Goal: Transaction & Acquisition: Purchase product/service

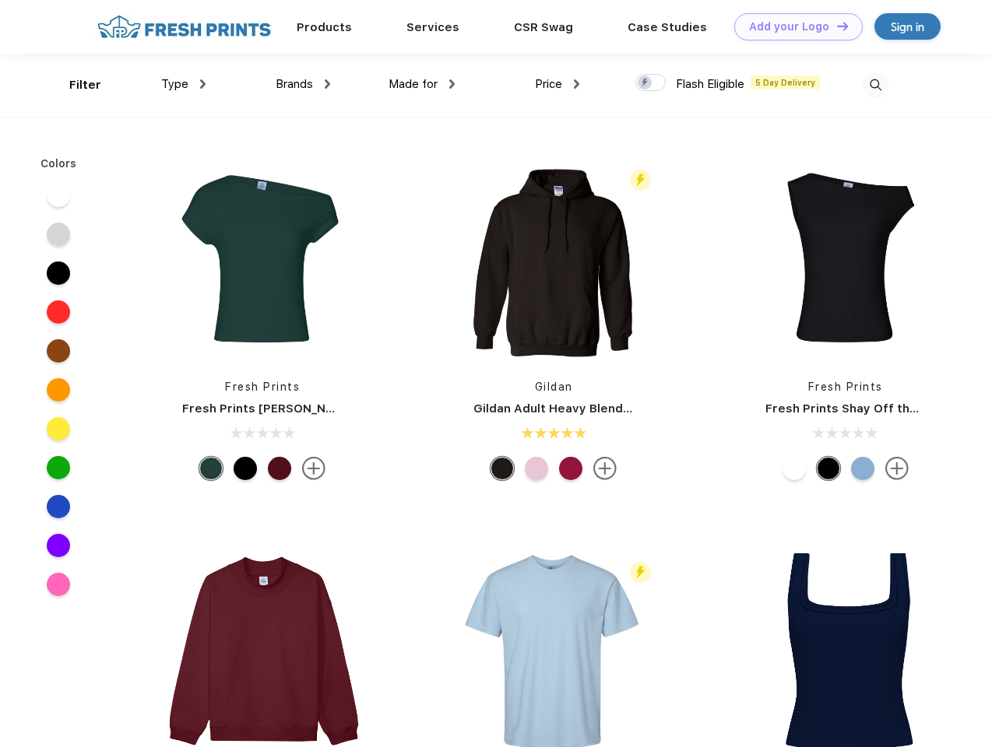
click at [792, 26] on link "Add your Logo Design Tool" at bounding box center [798, 26] width 128 height 27
click at [0, 0] on div "Design Tool" at bounding box center [0, 0] width 0 height 0
click at [835, 26] on link "Add your Logo Design Tool" at bounding box center [798, 26] width 128 height 27
click at [75, 85] on div "Filter" at bounding box center [85, 85] width 32 height 18
click at [184, 84] on span "Type" at bounding box center [174, 84] width 27 height 14
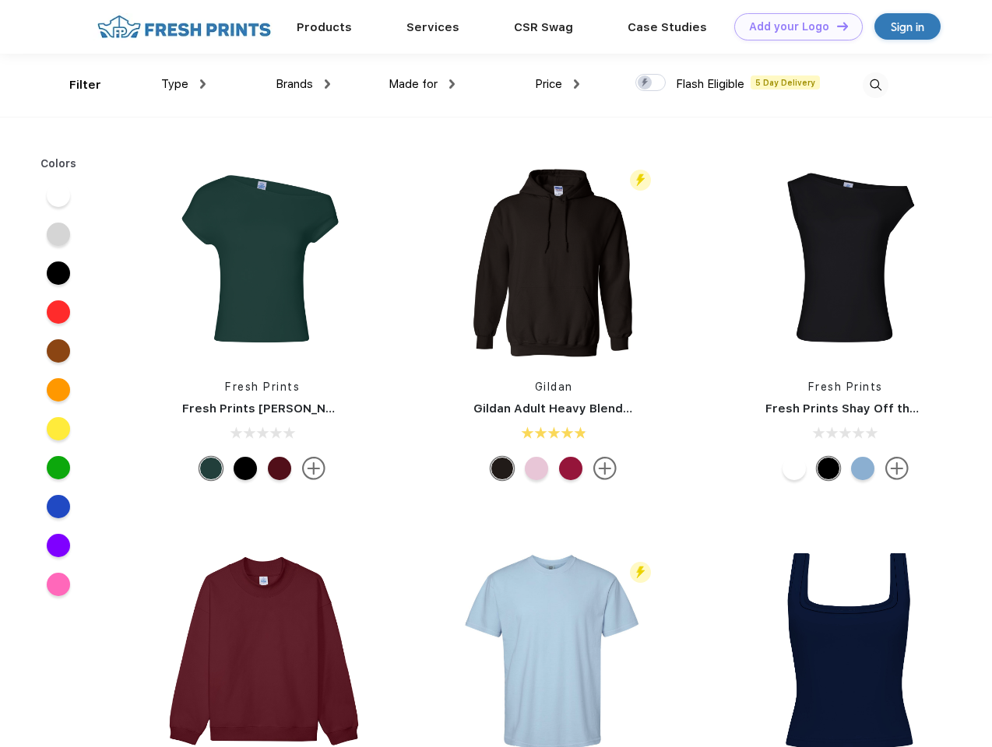
click at [303, 84] on span "Brands" at bounding box center [294, 84] width 37 height 14
click at [422, 84] on span "Made for" at bounding box center [412, 84] width 49 height 14
click at [557, 84] on span "Price" at bounding box center [548, 84] width 27 height 14
click at [651, 83] on div at bounding box center [650, 82] width 30 height 17
click at [645, 83] on input "checkbox" at bounding box center [640, 78] width 10 height 10
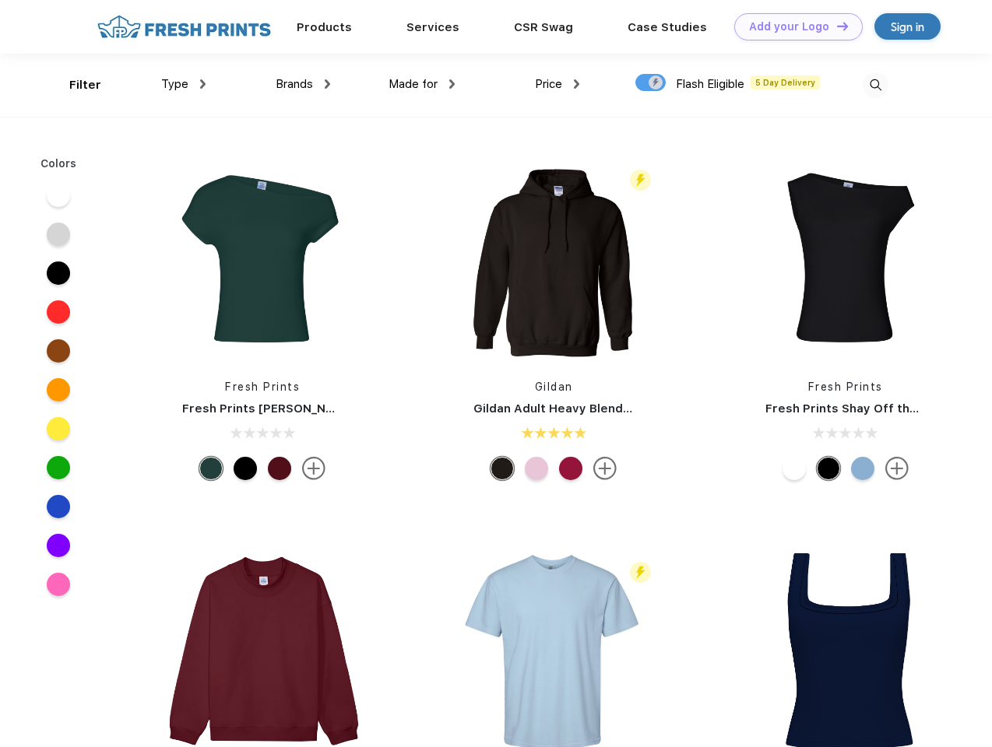
click at [875, 85] on img at bounding box center [876, 85] width 26 height 26
